Goal: Task Accomplishment & Management: Manage account settings

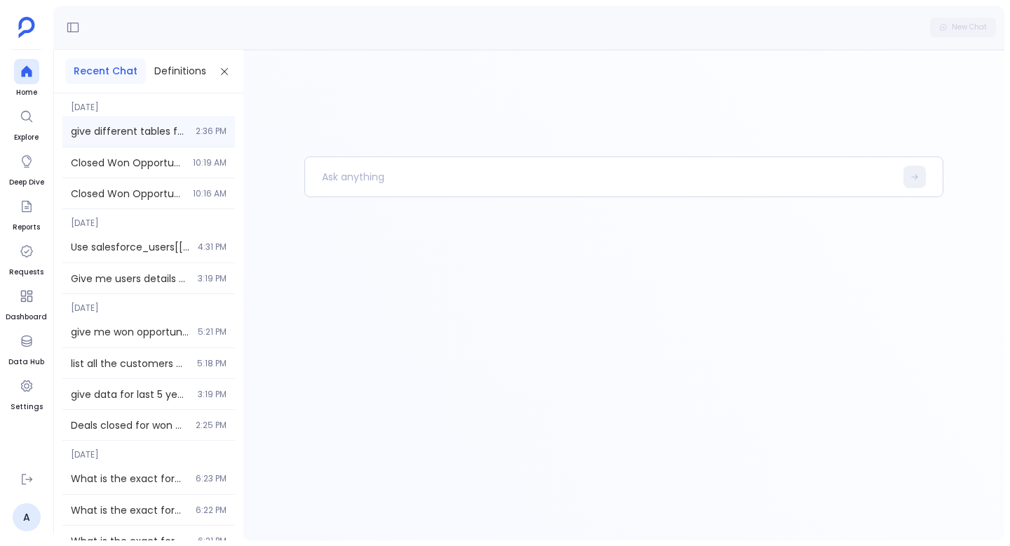
click at [121, 141] on div "give different tables for different values of User owner amount, with intervals…" at bounding box center [148, 131] width 173 height 31
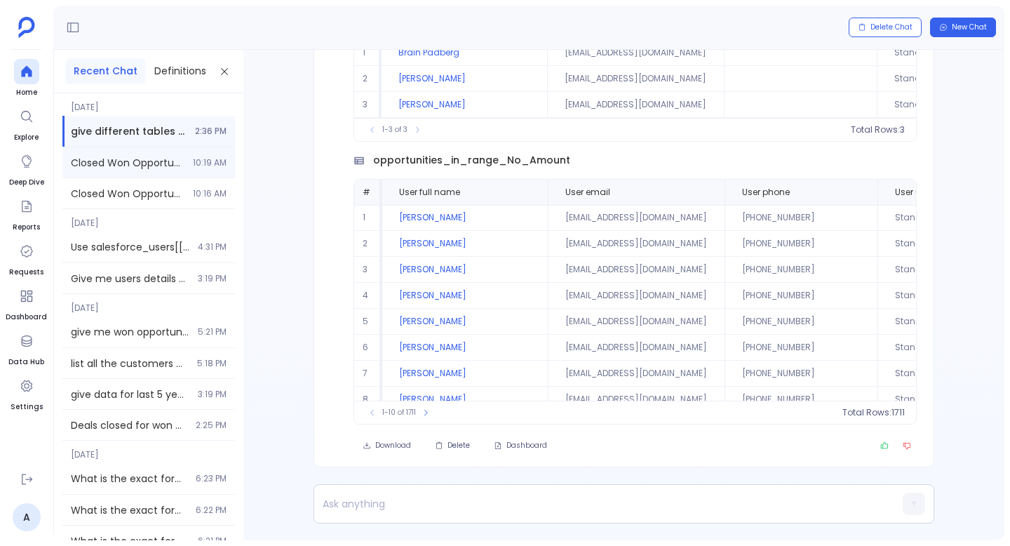
click at [107, 175] on div "Closed Won Opportunities in last 1 year 10:19 AM" at bounding box center [148, 162] width 173 height 30
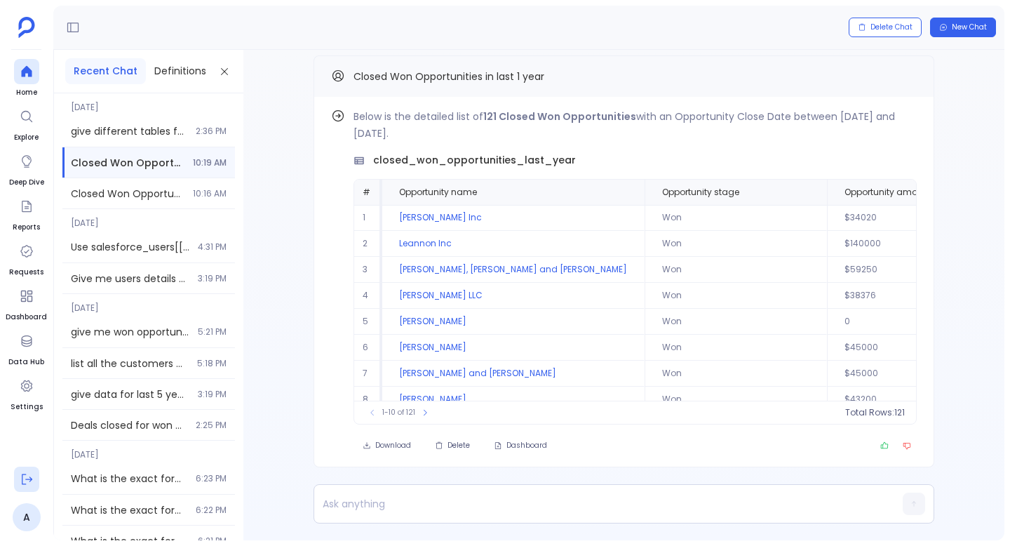
click at [23, 480] on icon at bounding box center [27, 479] width 14 height 14
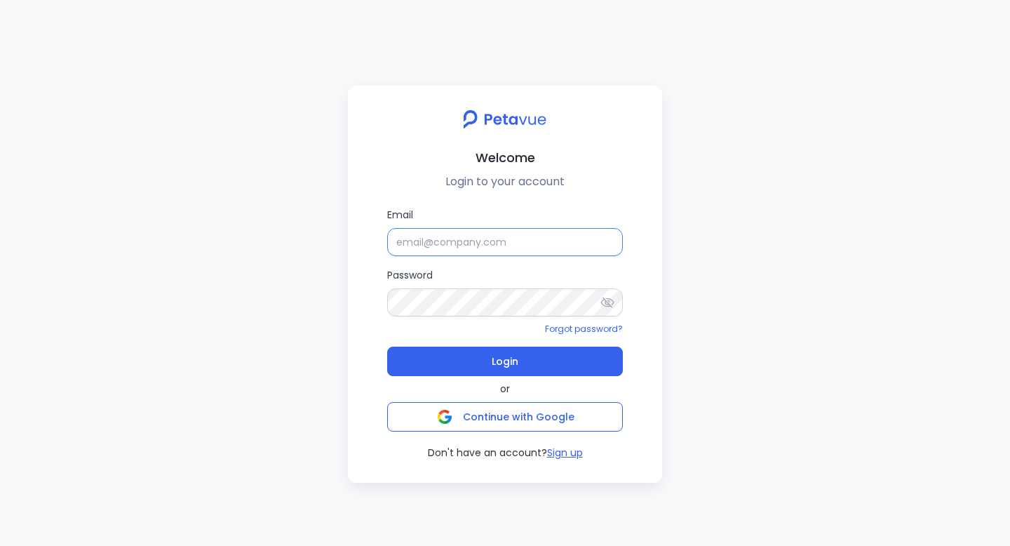
click at [409, 249] on input "Email" at bounding box center [505, 242] width 236 height 28
paste input "[EMAIL_ADDRESS][DOMAIN_NAME]"
type input "[EMAIL_ADDRESS][DOMAIN_NAME]"
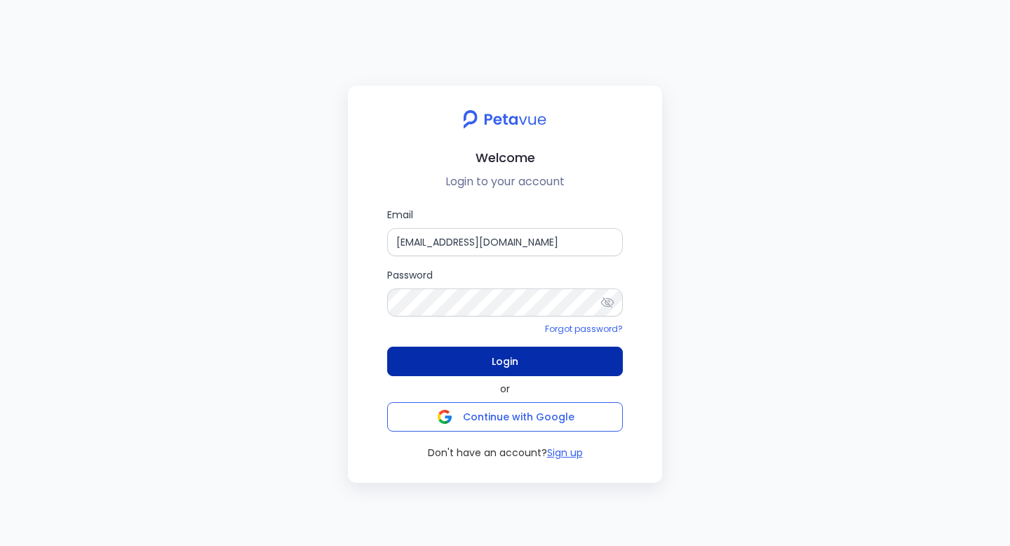
click at [528, 365] on button "Login" at bounding box center [505, 361] width 236 height 29
